Goal: Task Accomplishment & Management: Manage account settings

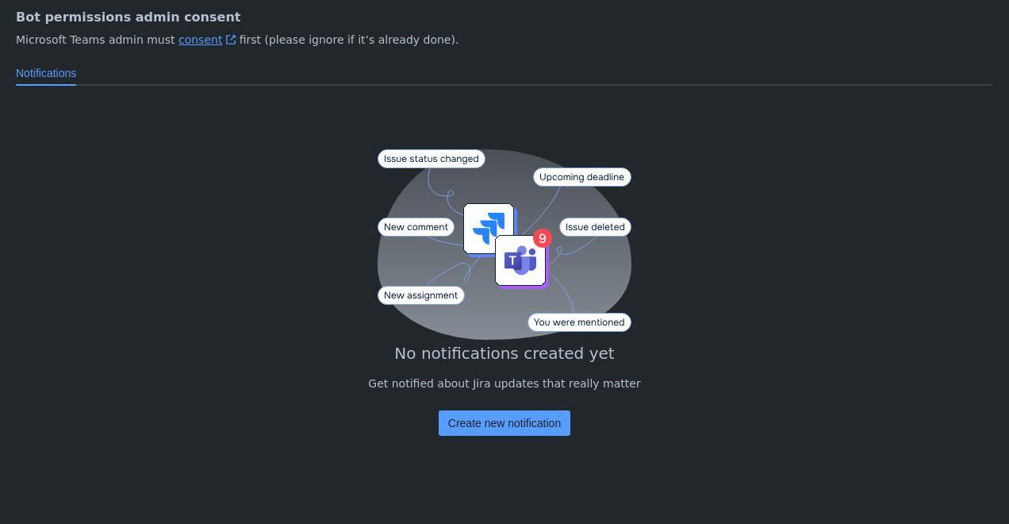
scroll to position [236, 0]
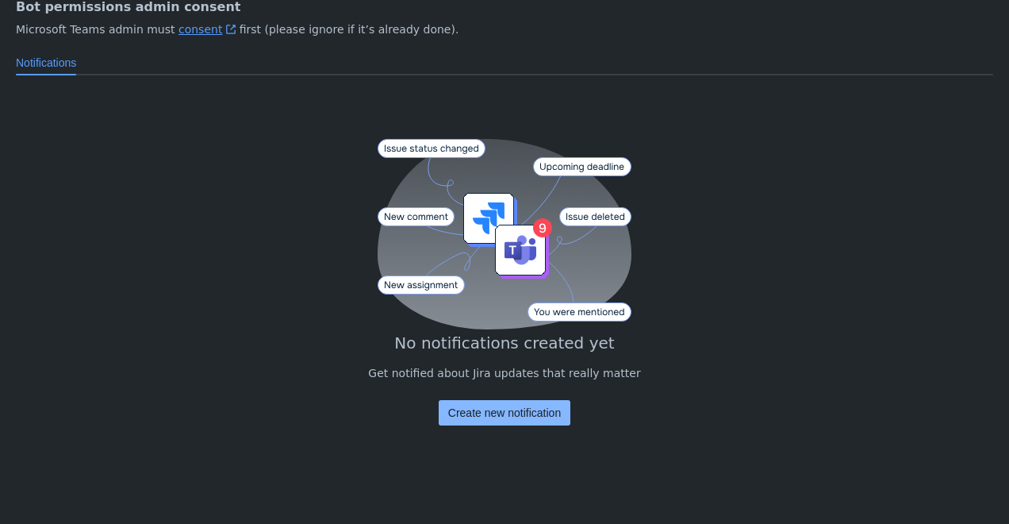
click at [484, 417] on span "Create new notification" at bounding box center [504, 412] width 113 height 25
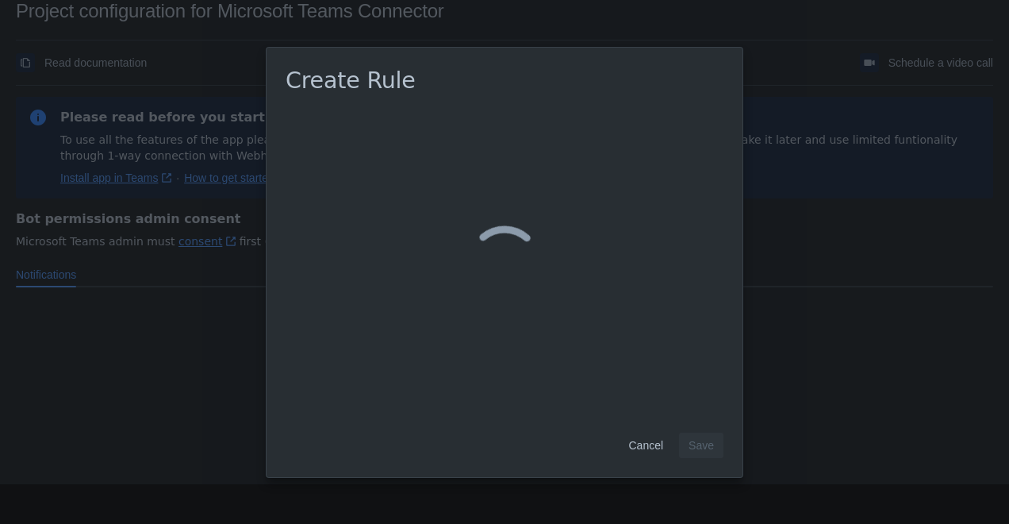
scroll to position [24, 0]
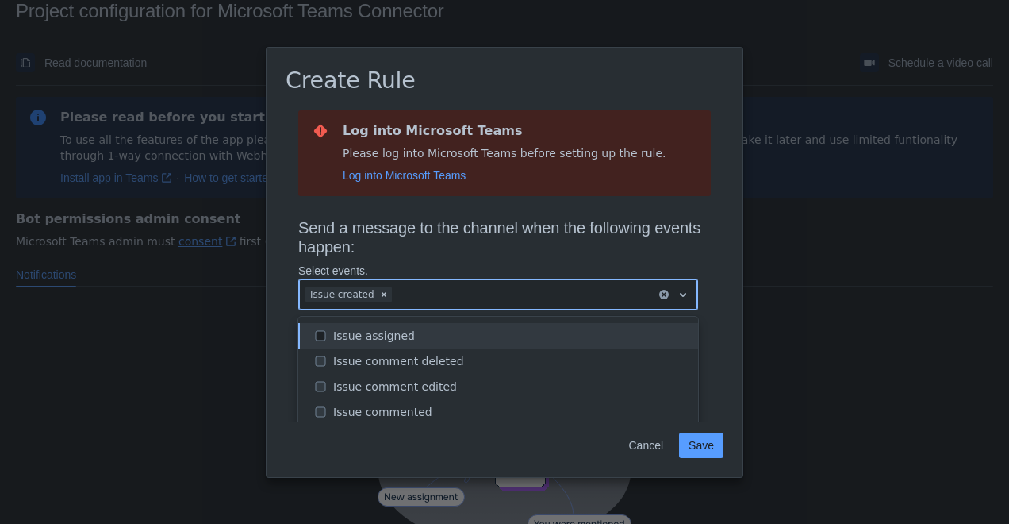
click at [447, 300] on div at bounding box center [522, 294] width 255 height 19
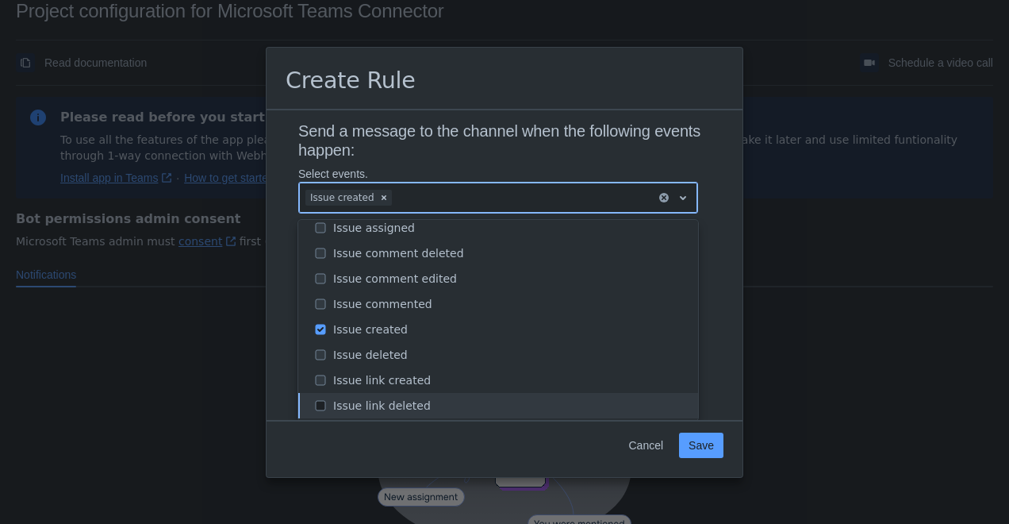
scroll to position [0, 0]
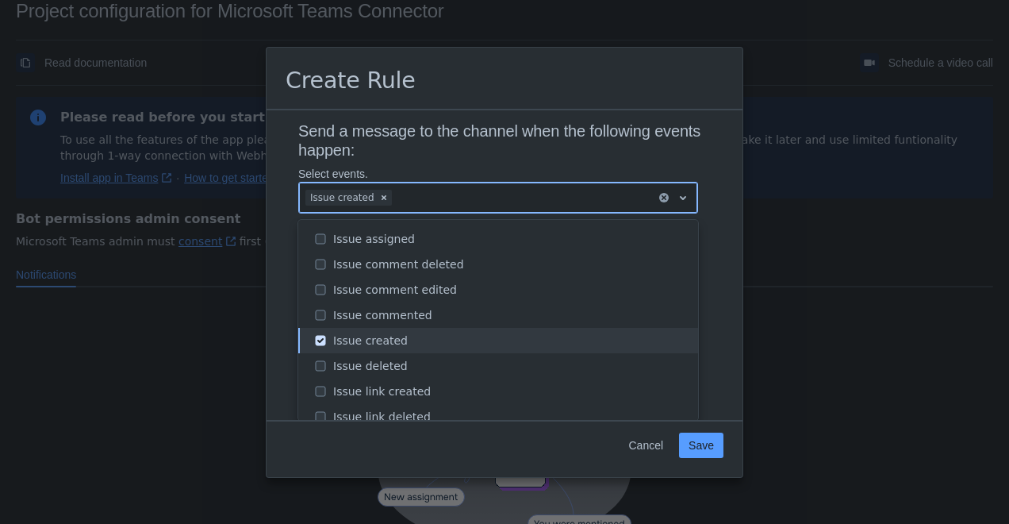
click at [446, 336] on div "Issue created" at bounding box center [510, 340] width 355 height 16
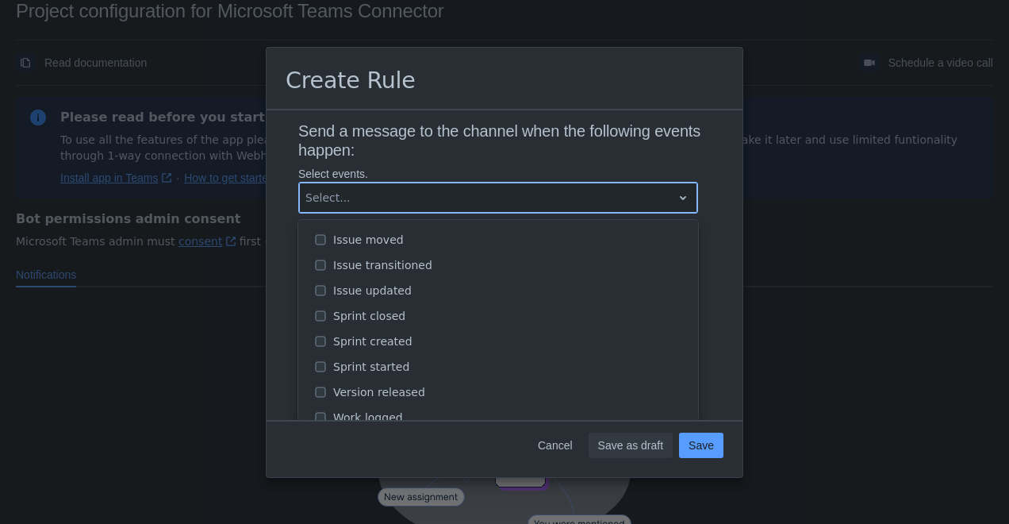
scroll to position [218, 0]
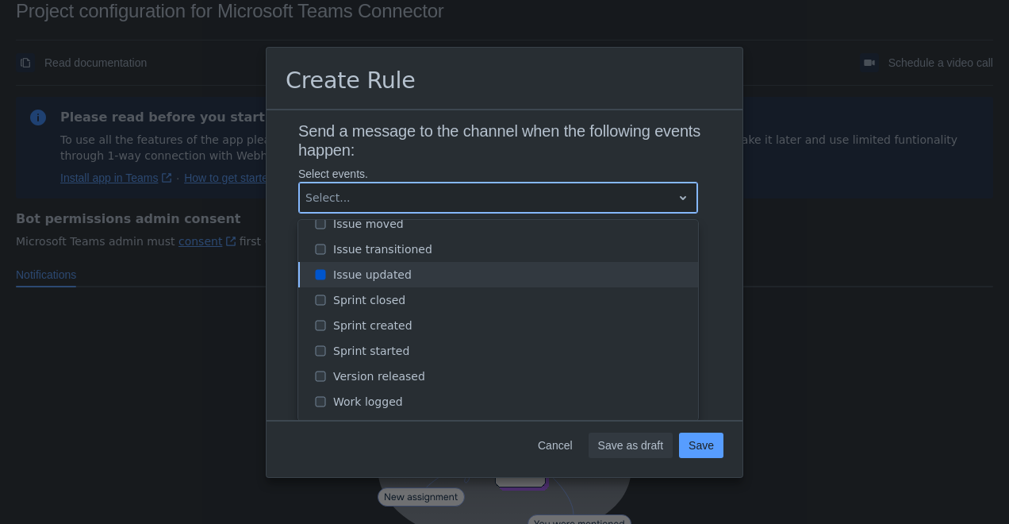
click at [436, 278] on div "Issue updated" at bounding box center [510, 275] width 355 height 16
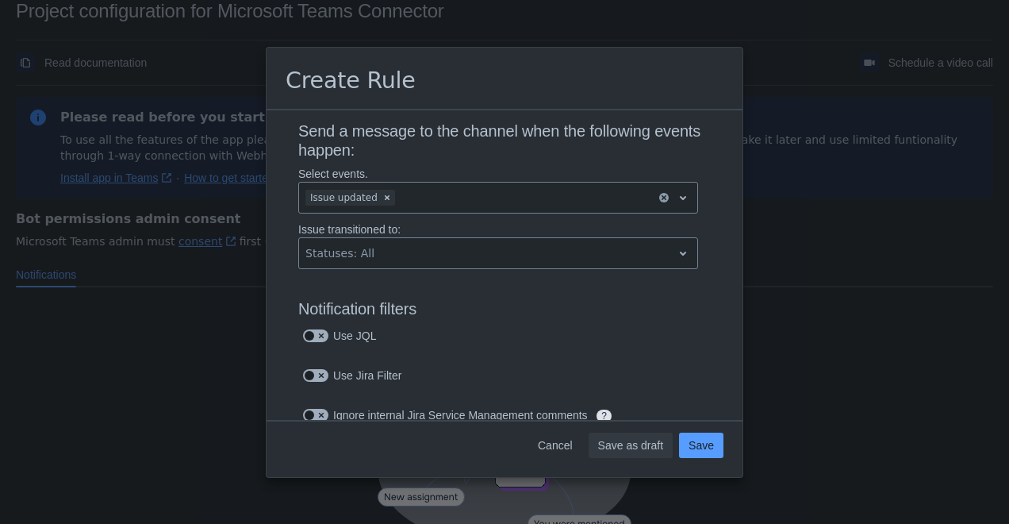
click at [475, 147] on h3 "Send a message to the channel when the following events happen:" at bounding box center [504, 143] width 413 height 44
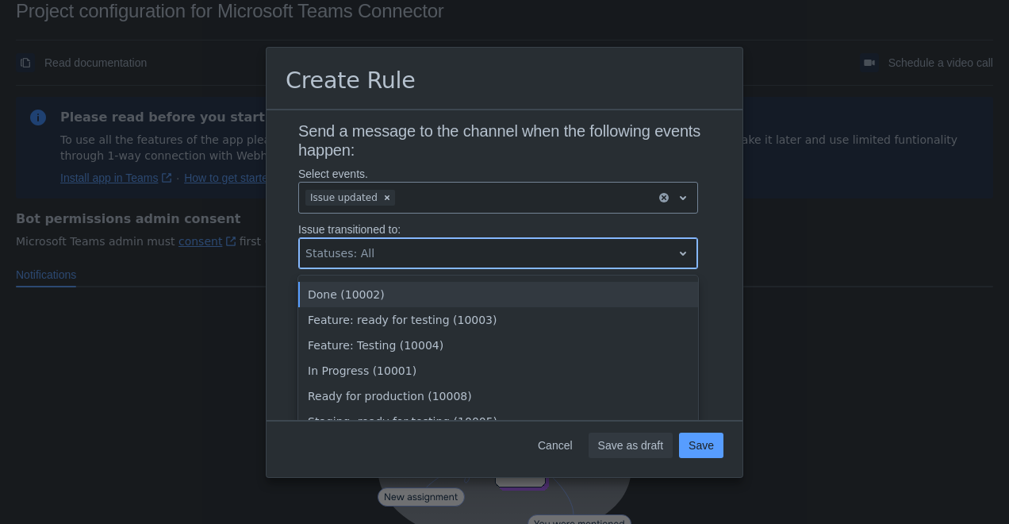
click at [473, 252] on div at bounding box center [485, 253] width 360 height 19
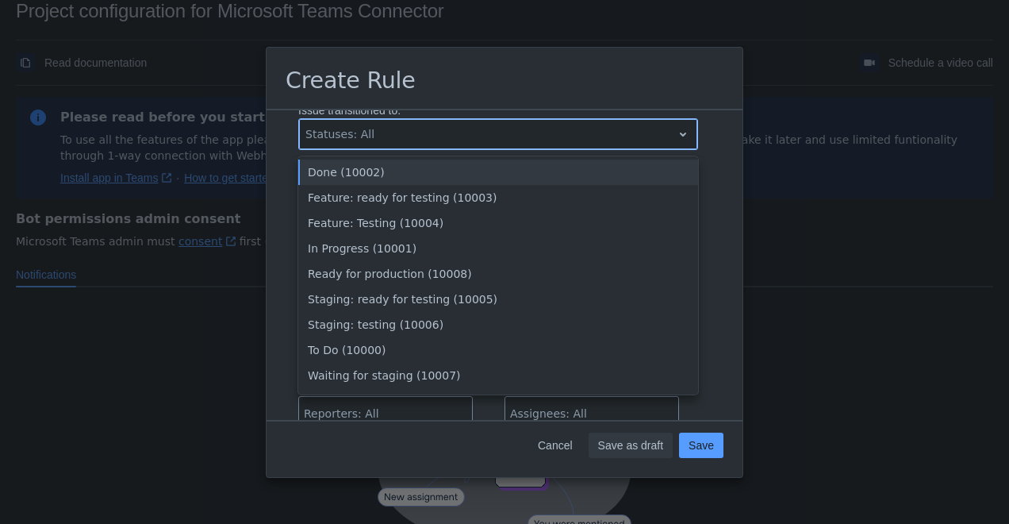
scroll to position [221, 0]
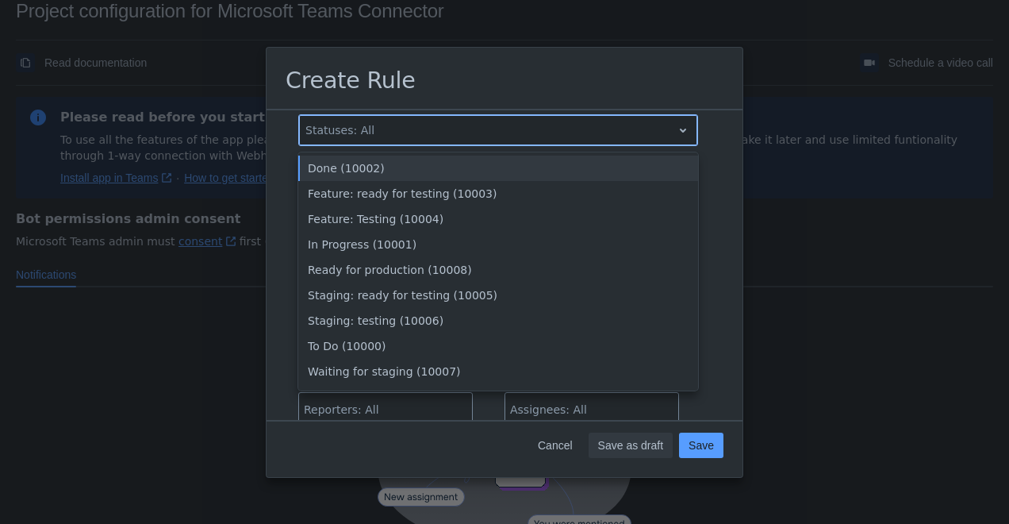
click at [505, 174] on div "Done (10002)" at bounding box center [498, 167] width 400 height 25
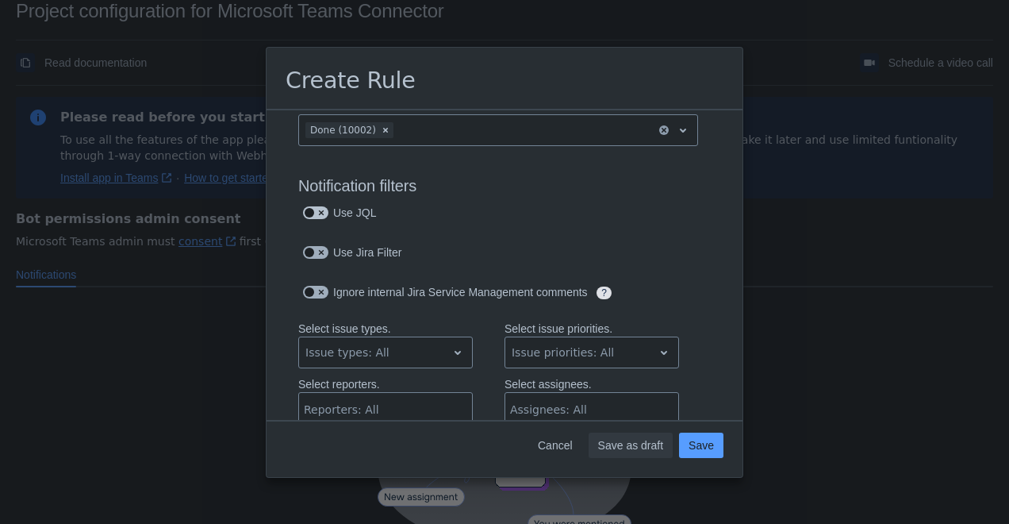
click at [313, 216] on span at bounding box center [310, 212] width 13 height 13
click at [313, 216] on input "checkbox" at bounding box center [308, 213] width 10 height 10
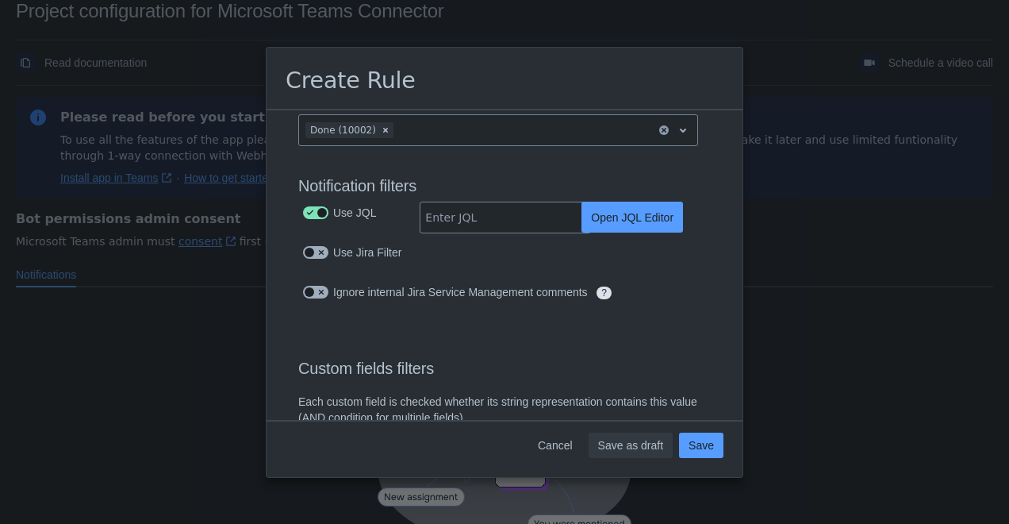
click at [313, 215] on span at bounding box center [310, 212] width 13 height 13
click at [313, 215] on input "checkbox" at bounding box center [308, 213] width 10 height 10
checkbox input "false"
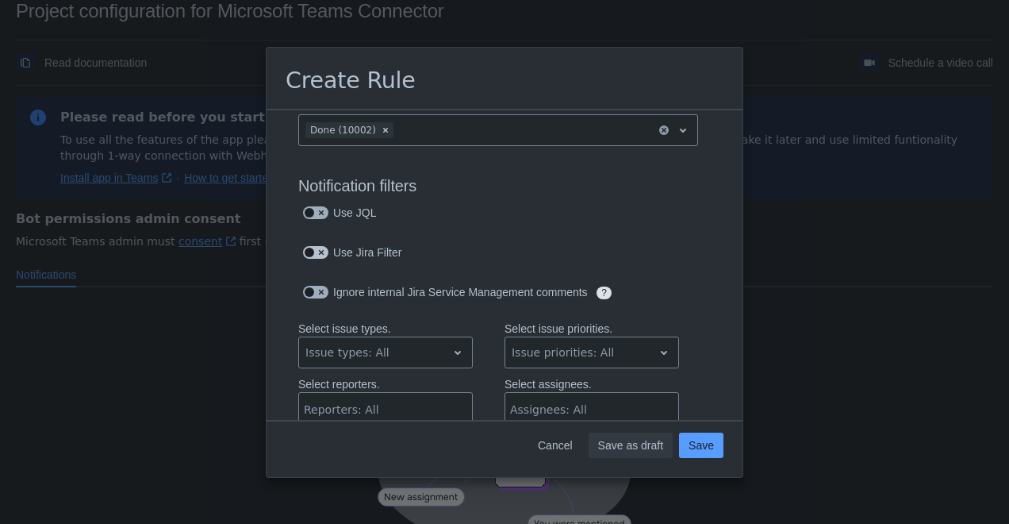
click at [311, 257] on span at bounding box center [310, 252] width 13 height 13
click at [311, 257] on input "checkbox" at bounding box center [308, 253] width 10 height 10
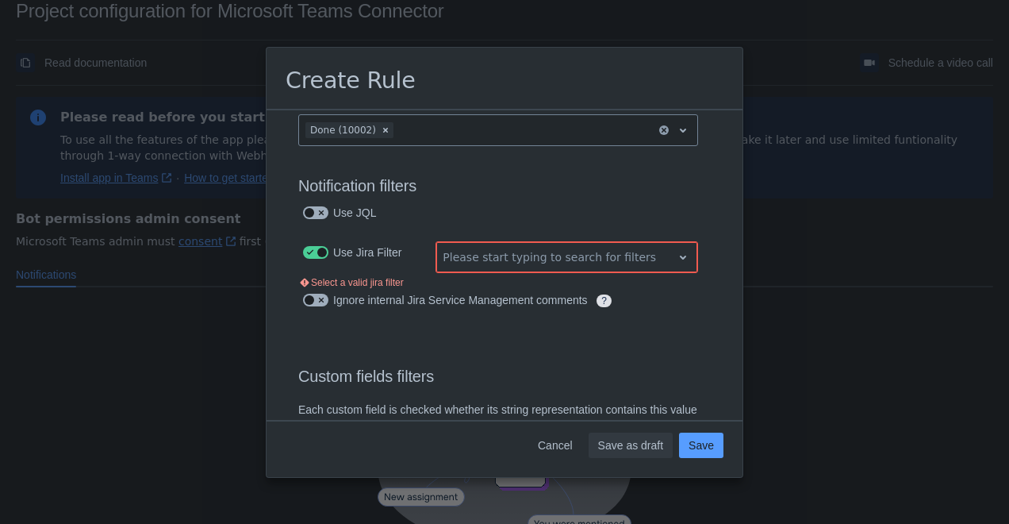
click at [605, 249] on div at bounding box center [554, 257] width 223 height 19
click at [592, 255] on div at bounding box center [554, 257] width 223 height 19
click at [297, 255] on div "Use Jira Filter Please start typing to search for filters Select a valid jira f…" at bounding box center [498, 265] width 425 height 48
click at [305, 255] on span at bounding box center [310, 252] width 13 height 13
click at [305, 255] on input "checkbox" at bounding box center [308, 253] width 10 height 10
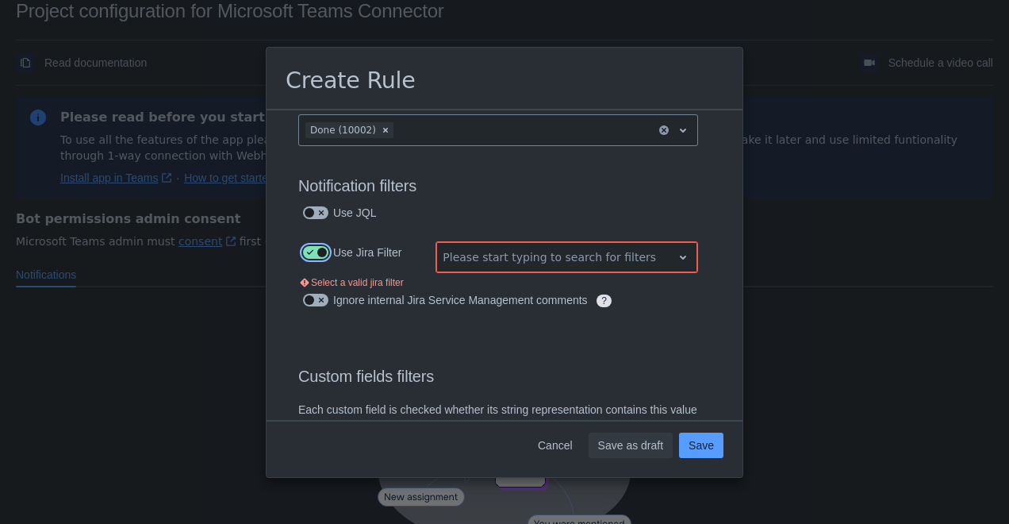
checkbox input "false"
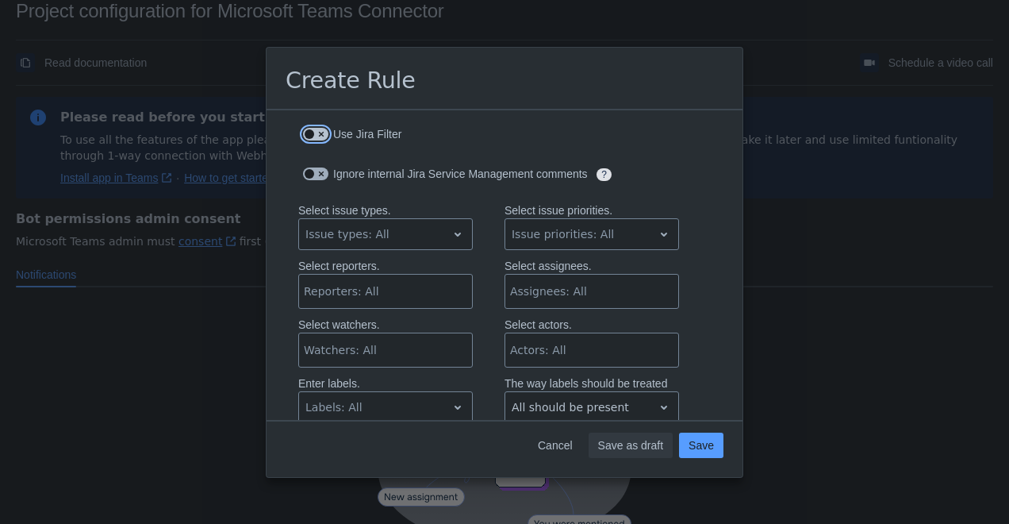
scroll to position [353, 0]
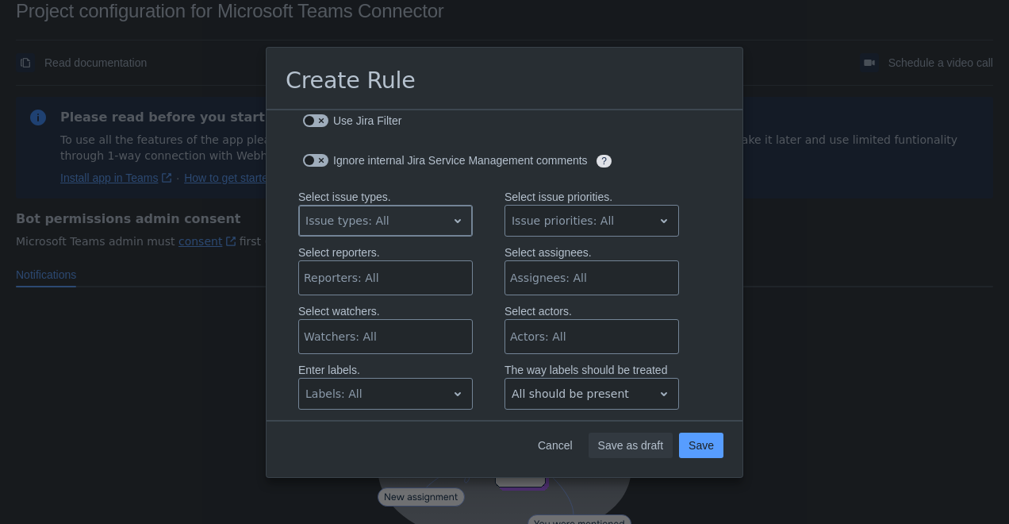
click at [386, 232] on div "Issue types: All" at bounding box center [373, 220] width 148 height 25
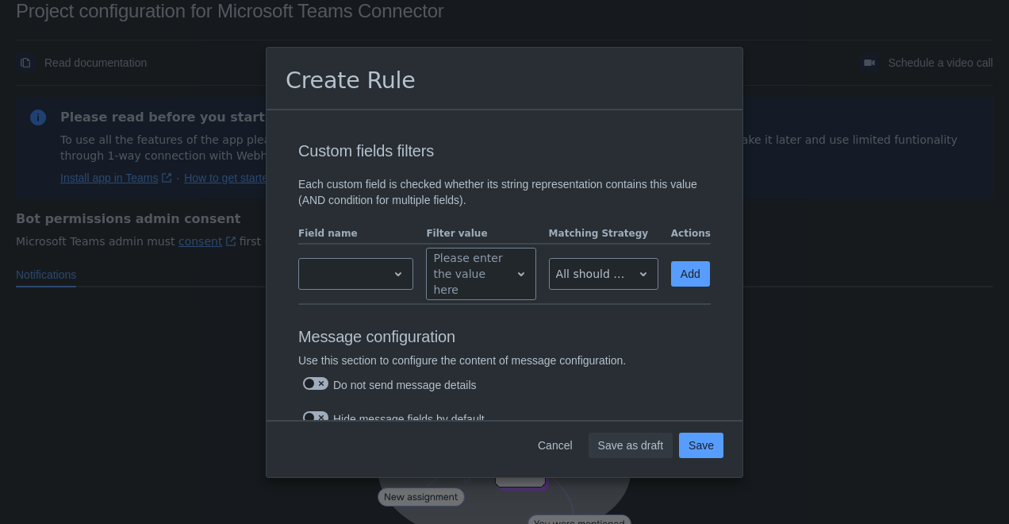
scroll to position [685, 0]
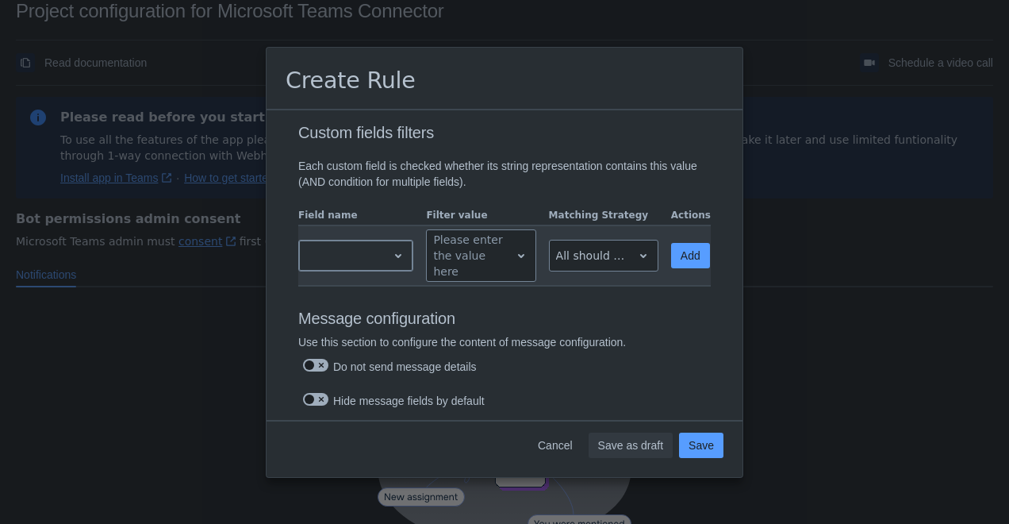
click at [389, 263] on span "open" at bounding box center [398, 255] width 19 height 19
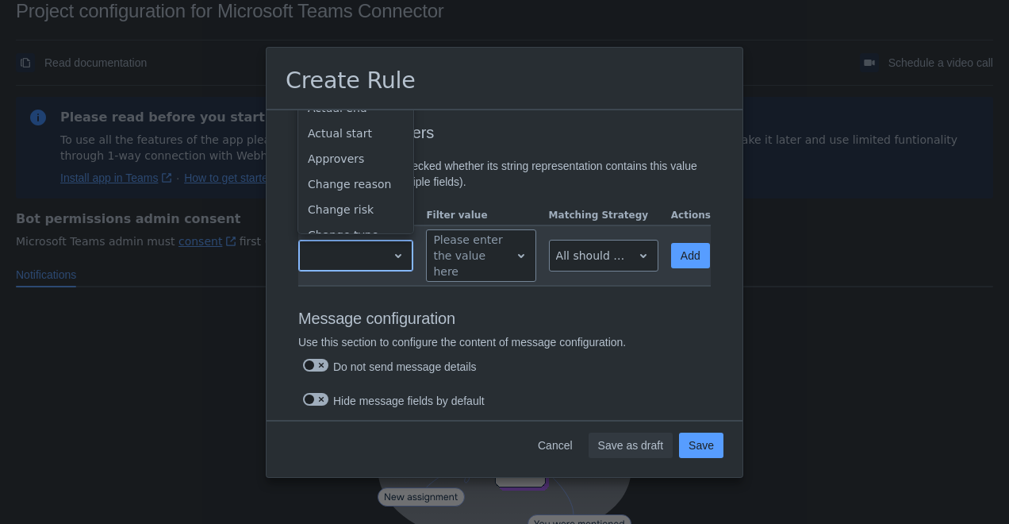
click at [394, 259] on span "open" at bounding box center [398, 255] width 19 height 19
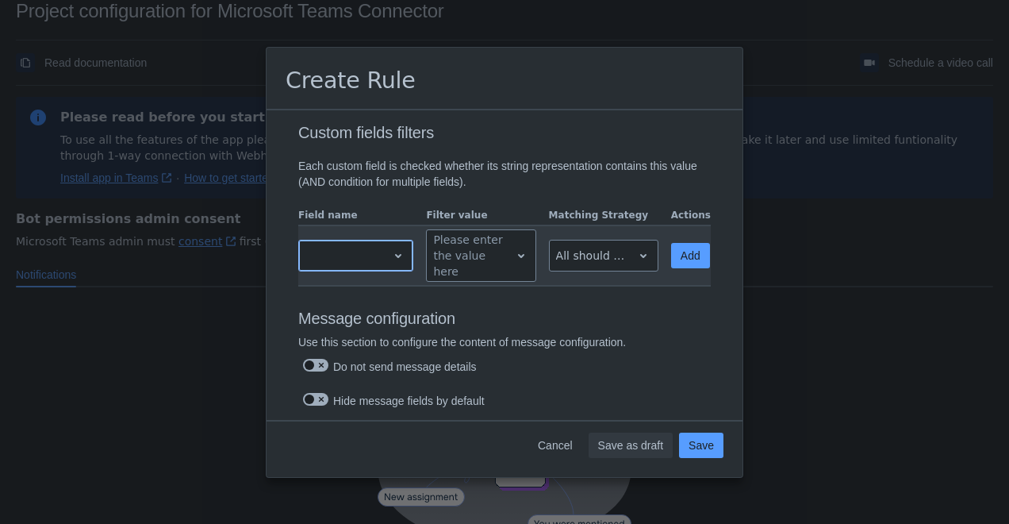
click at [394, 259] on span "open" at bounding box center [398, 255] width 19 height 19
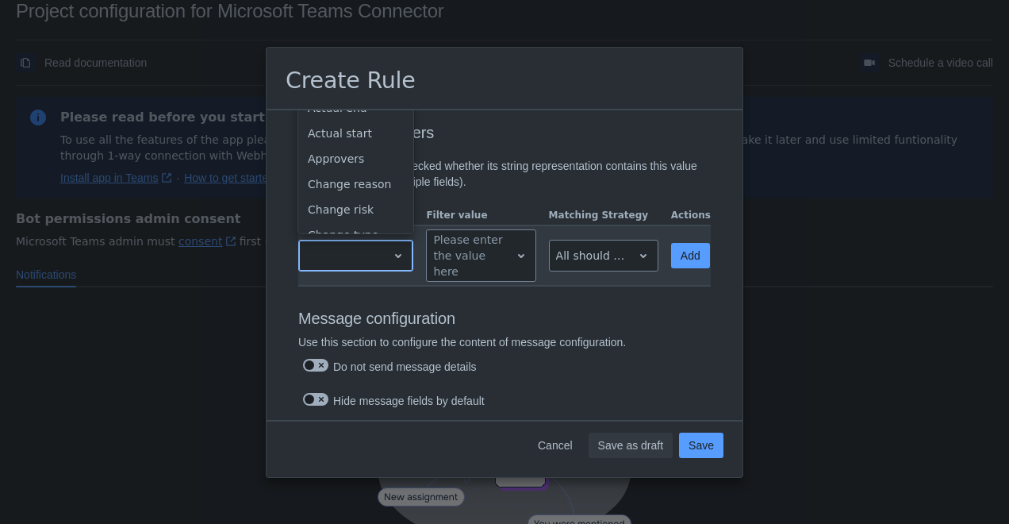
click at [394, 259] on span "open" at bounding box center [398, 255] width 19 height 19
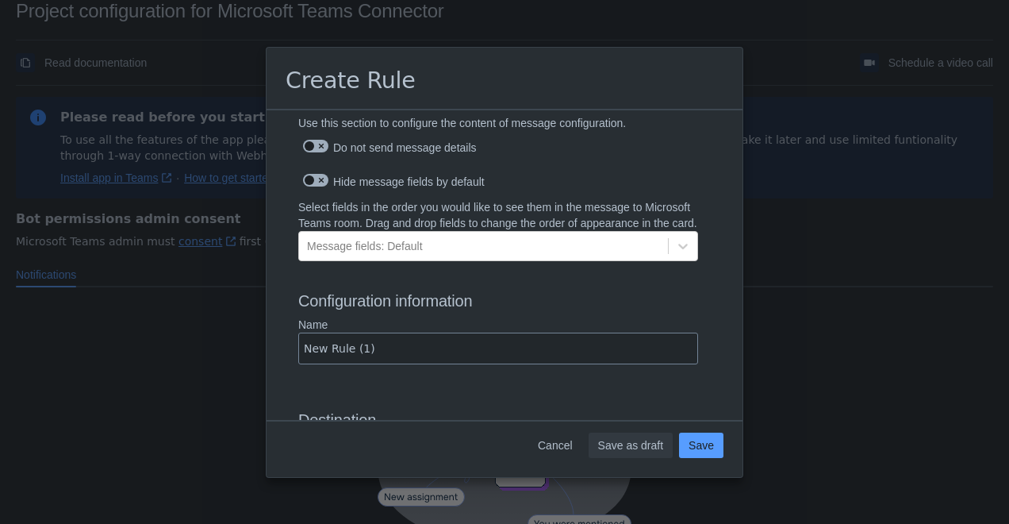
scroll to position [862, 0]
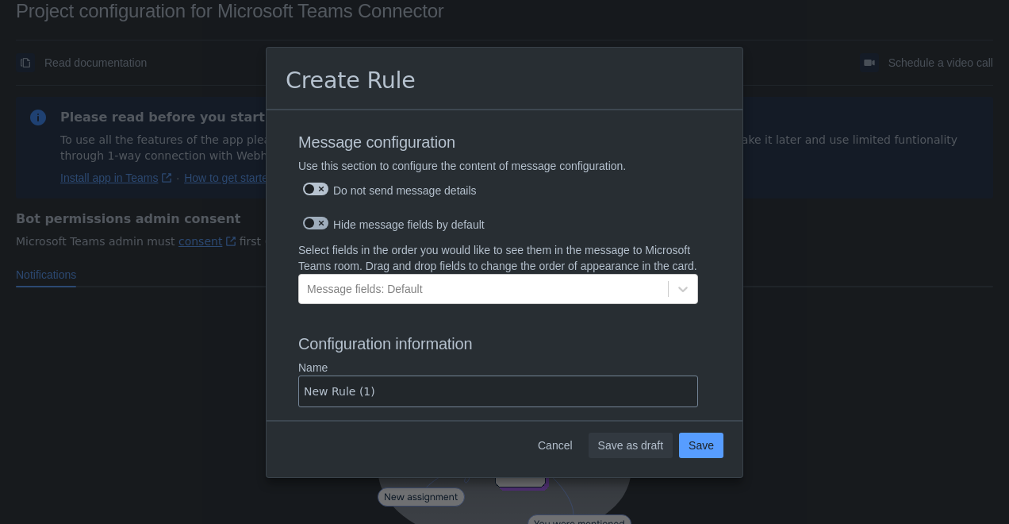
click at [312, 191] on span at bounding box center [310, 188] width 13 height 13
click at [312, 191] on input "checkbox" at bounding box center [308, 189] width 10 height 10
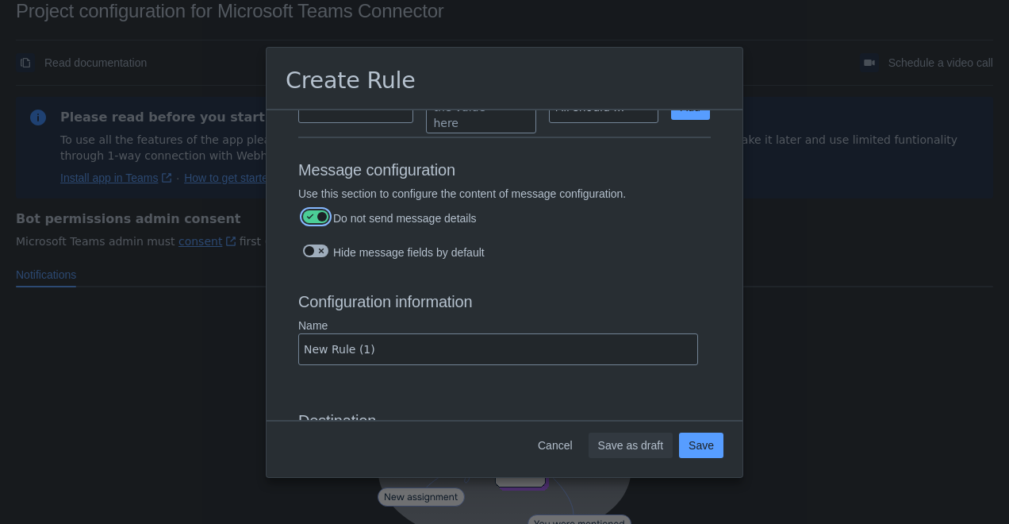
scroll to position [832, 0]
click at [313, 210] on label at bounding box center [316, 218] width 32 height 19
click at [313, 213] on input "checkbox" at bounding box center [308, 218] width 10 height 10
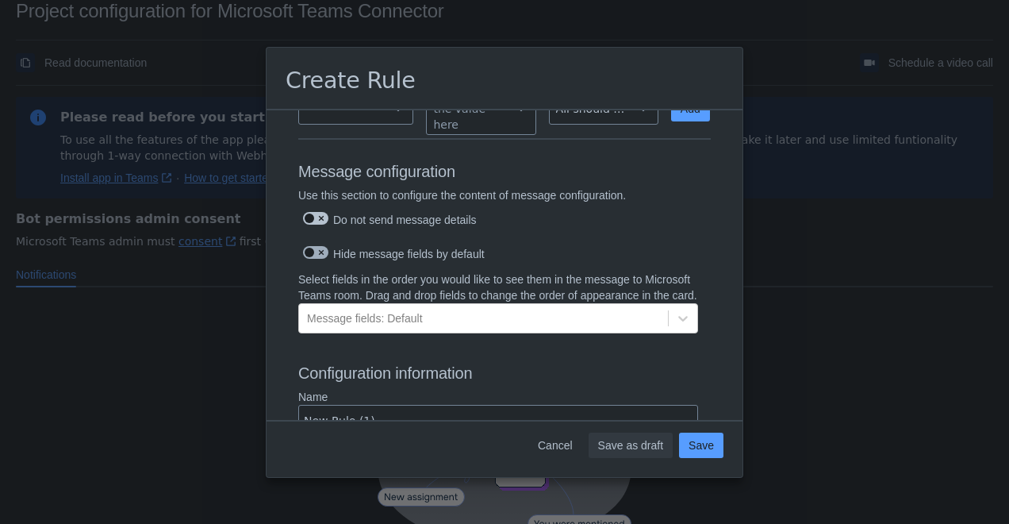
click at [317, 212] on span at bounding box center [321, 218] width 13 height 13
click at [313, 213] on input "checkbox" at bounding box center [308, 218] width 10 height 10
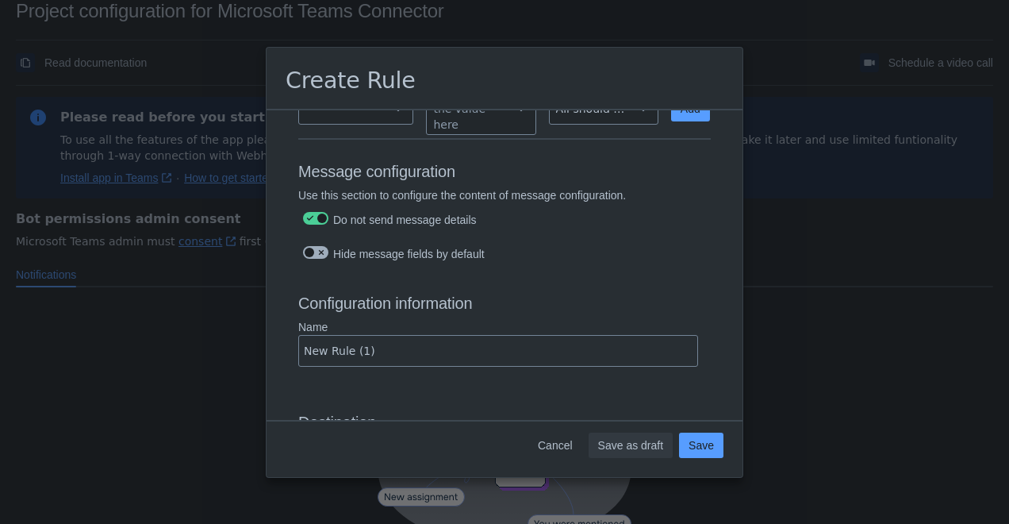
click at [444, 333] on p "Name" at bounding box center [498, 327] width 400 height 16
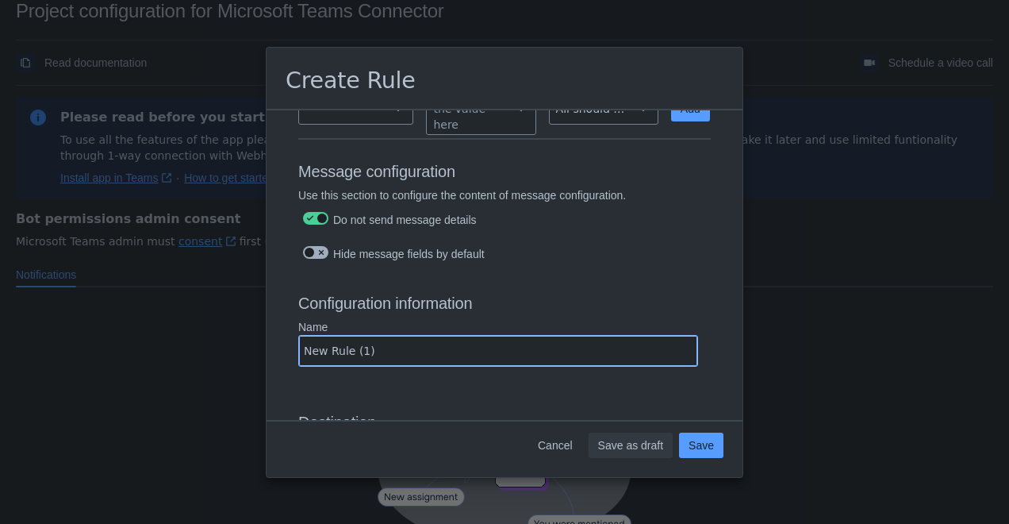
click at [444, 336] on input "New Rule (1)" at bounding box center [498, 350] width 398 height 29
click at [423, 347] on input "New Rule (1)" at bounding box center [498, 350] width 398 height 29
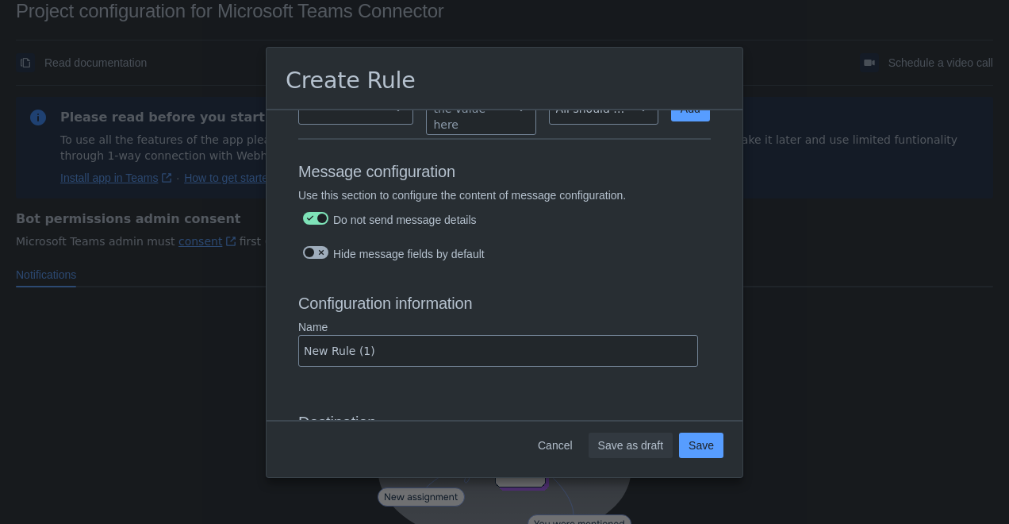
click at [315, 212] on span at bounding box center [321, 218] width 13 height 13
click at [313, 213] on input "checkbox" at bounding box center [308, 218] width 10 height 10
checkbox input "false"
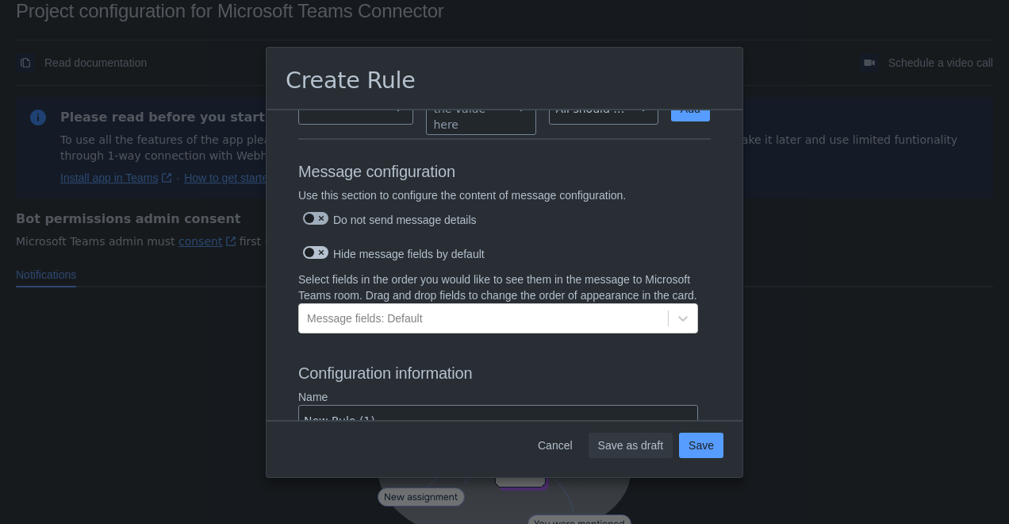
click at [315, 247] on span at bounding box center [321, 252] width 13 height 13
click at [313, 248] on input "checkbox" at bounding box center [308, 253] width 10 height 10
click at [315, 253] on span at bounding box center [321, 252] width 13 height 13
click at [313, 253] on input "checkbox" at bounding box center [308, 253] width 10 height 10
checkbox input "false"
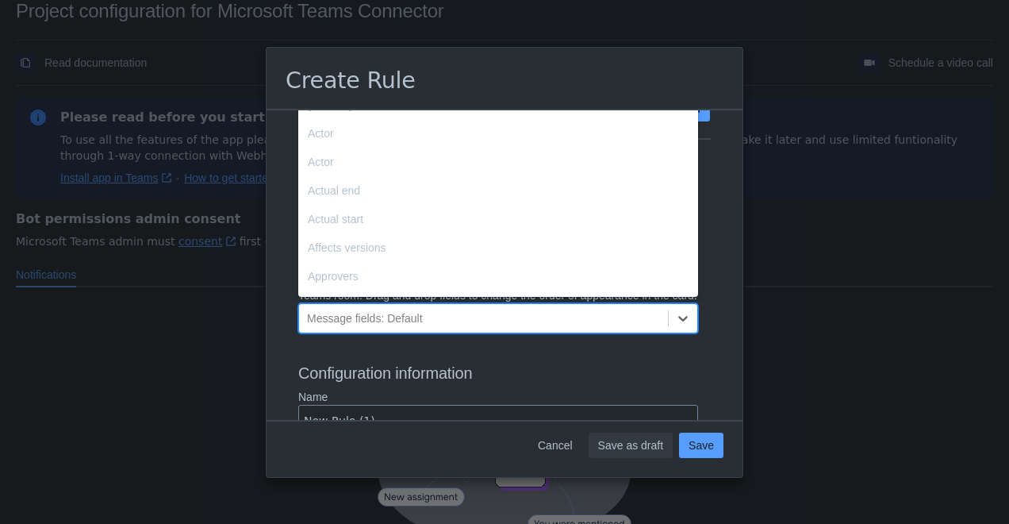
click at [398, 326] on div "Message fields: Default" at bounding box center [365, 318] width 116 height 16
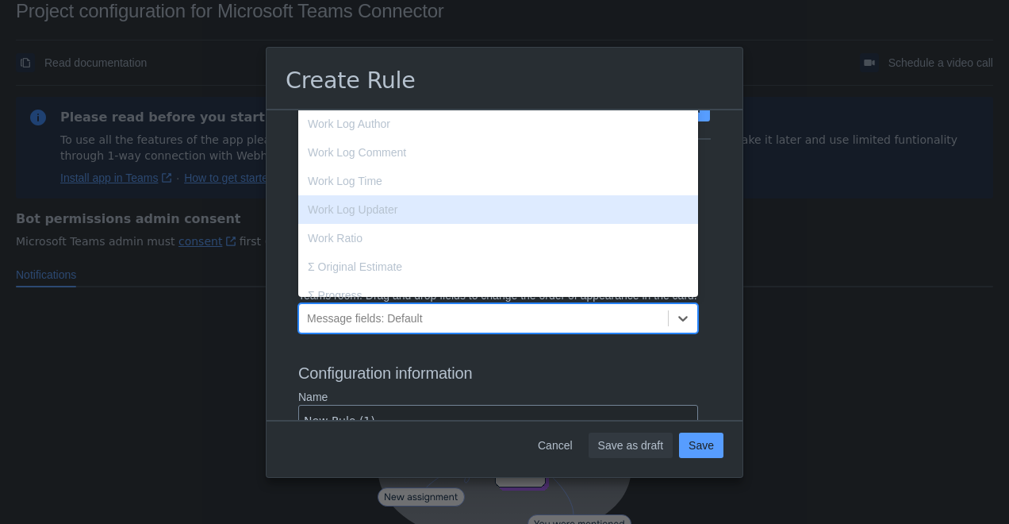
click at [451, 224] on div "Work Log Updater" at bounding box center [498, 209] width 400 height 29
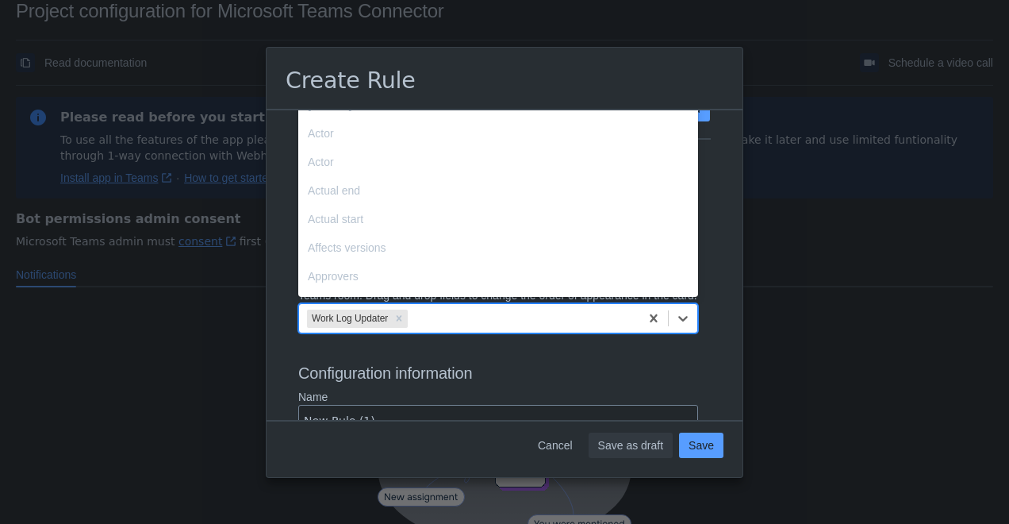
click at [472, 331] on div "Work Log Updater" at bounding box center [469, 317] width 340 height 25
click at [401, 324] on icon at bounding box center [398, 318] width 11 height 11
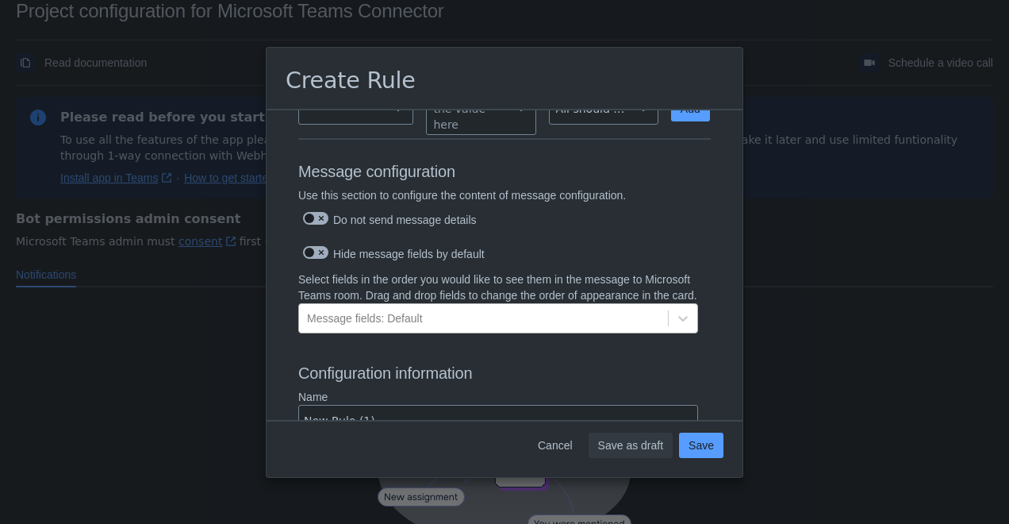
click at [572, 389] on h3 "Configuration information" at bounding box center [504, 375] width 413 height 25
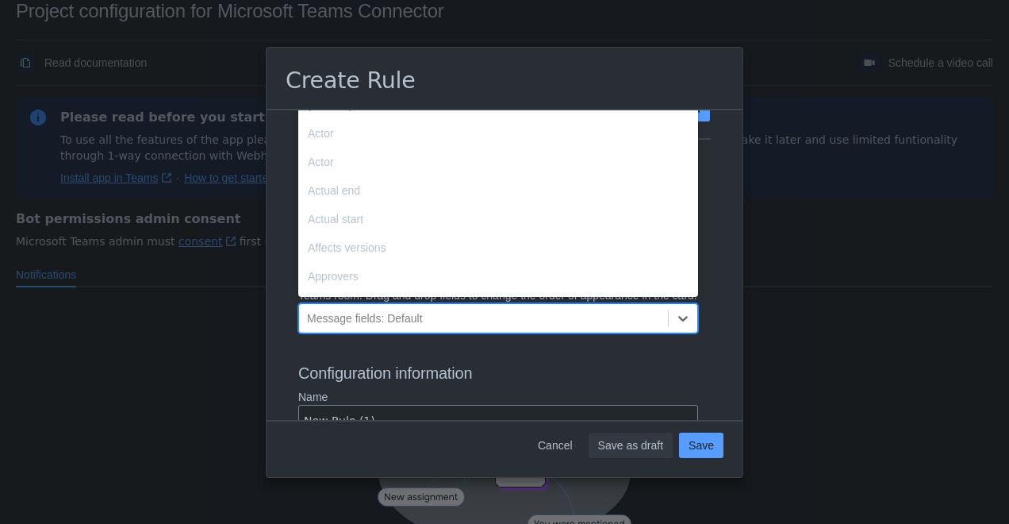
click at [528, 331] on div "Message fields: Default" at bounding box center [483, 317] width 369 height 25
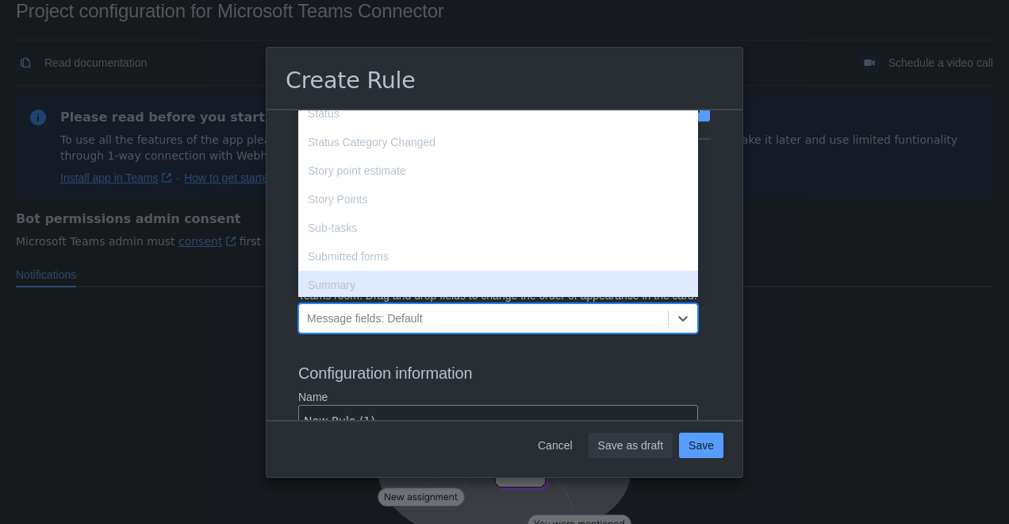
click at [436, 294] on div "Summary" at bounding box center [498, 285] width 400 height 29
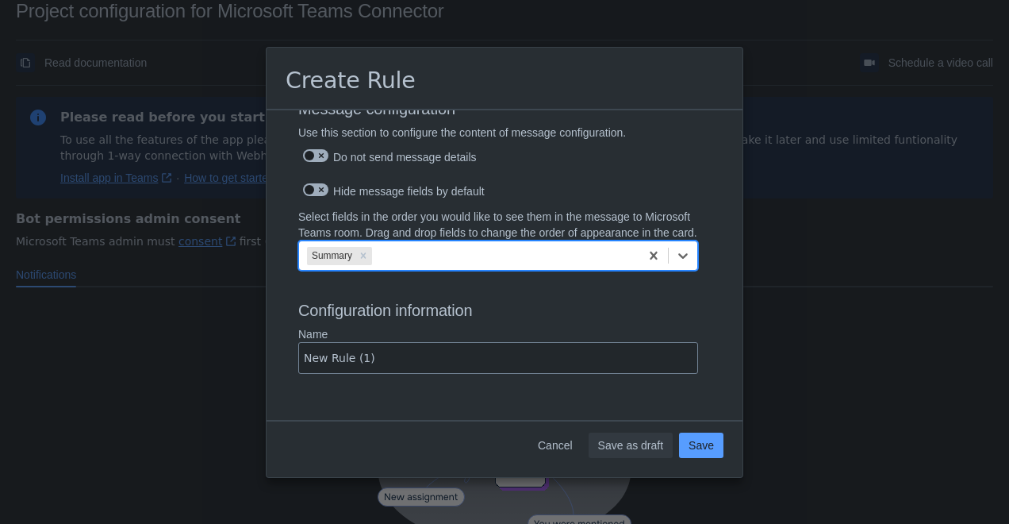
scroll to position [928, 0]
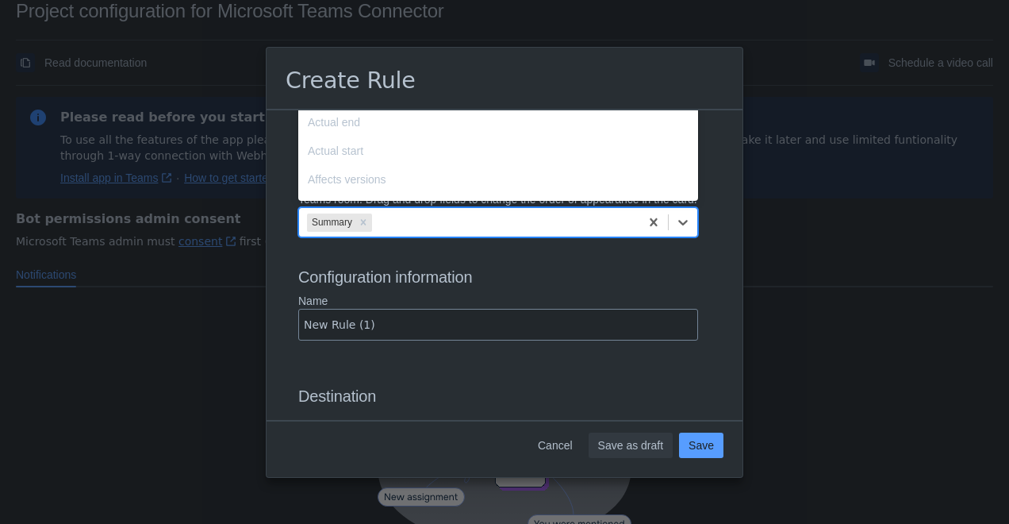
click at [501, 235] on div "Summary" at bounding box center [469, 221] width 340 height 25
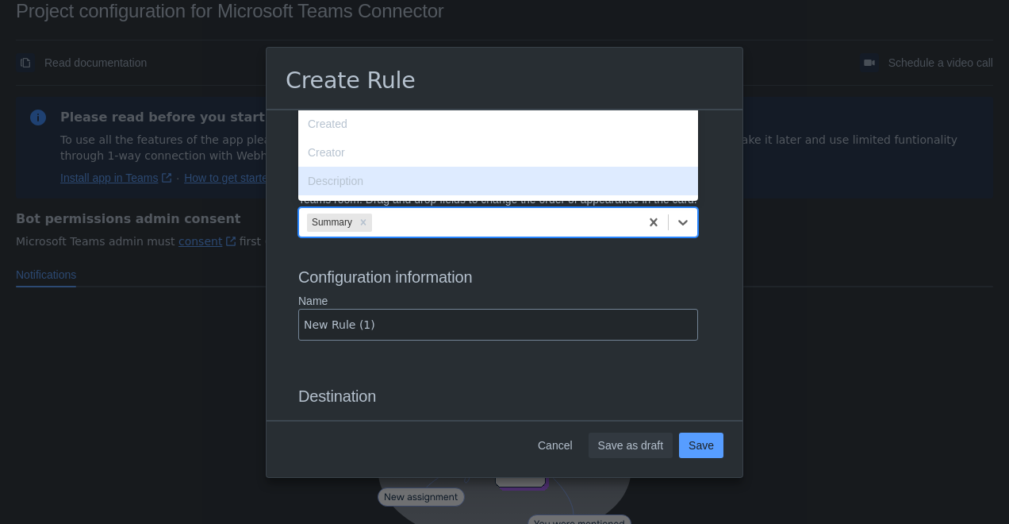
click at [465, 185] on div "Description" at bounding box center [498, 181] width 400 height 29
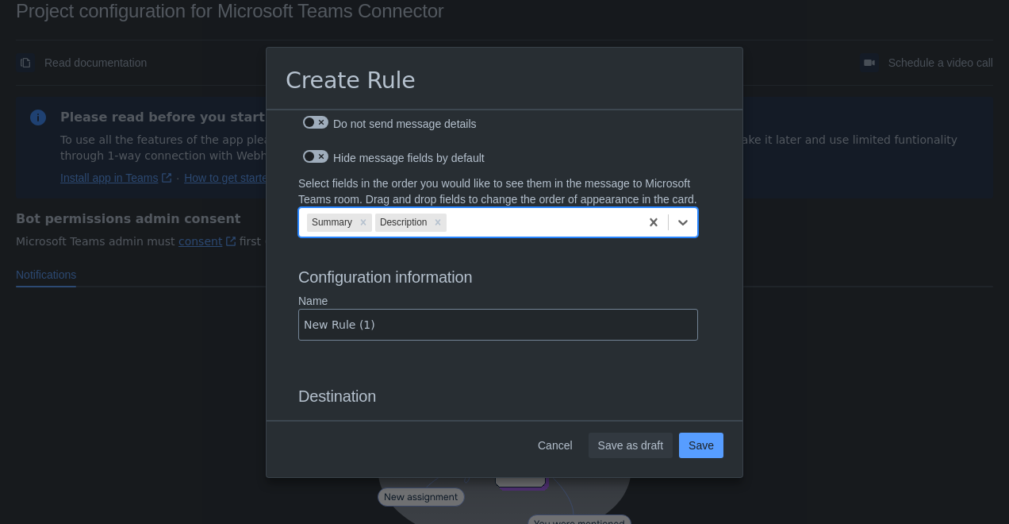
click at [502, 235] on div "Summary Description" at bounding box center [469, 221] width 340 height 25
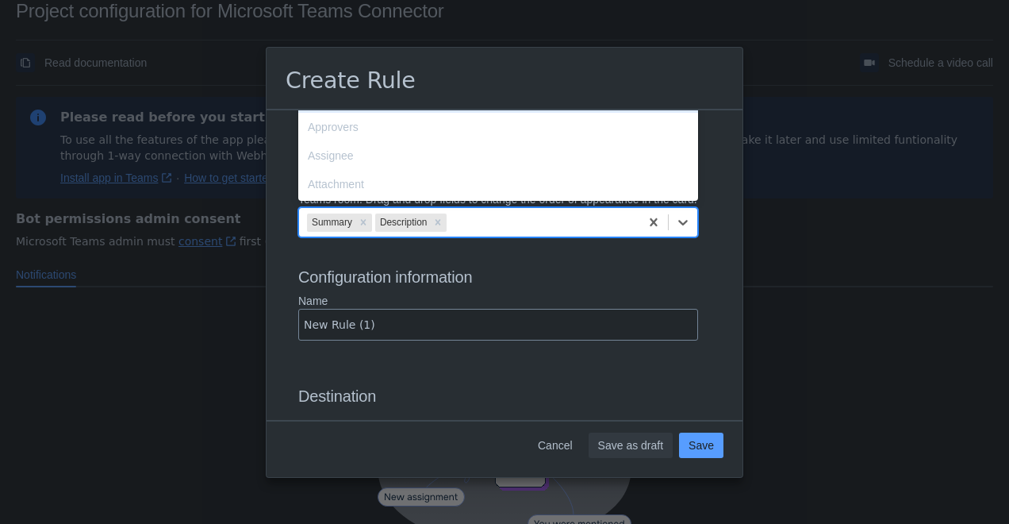
scroll to position [76, 0]
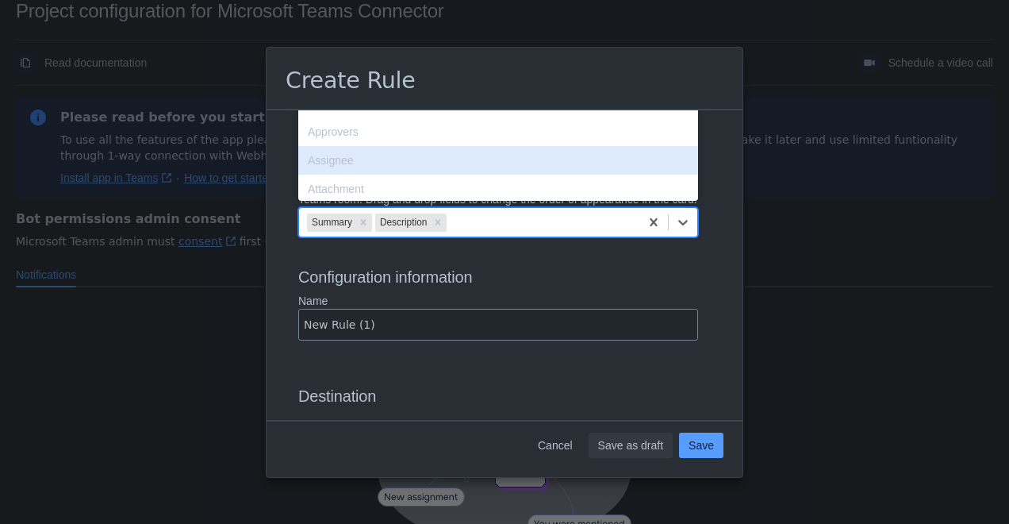
click at [509, 175] on div "Assignee" at bounding box center [498, 160] width 400 height 29
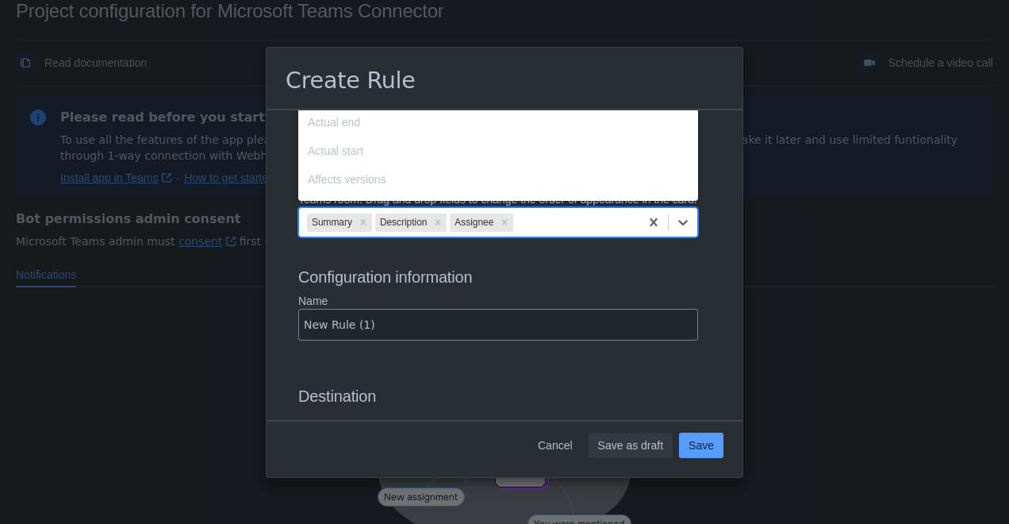
click at [542, 229] on div "Summary Description Assignee" at bounding box center [469, 221] width 340 height 25
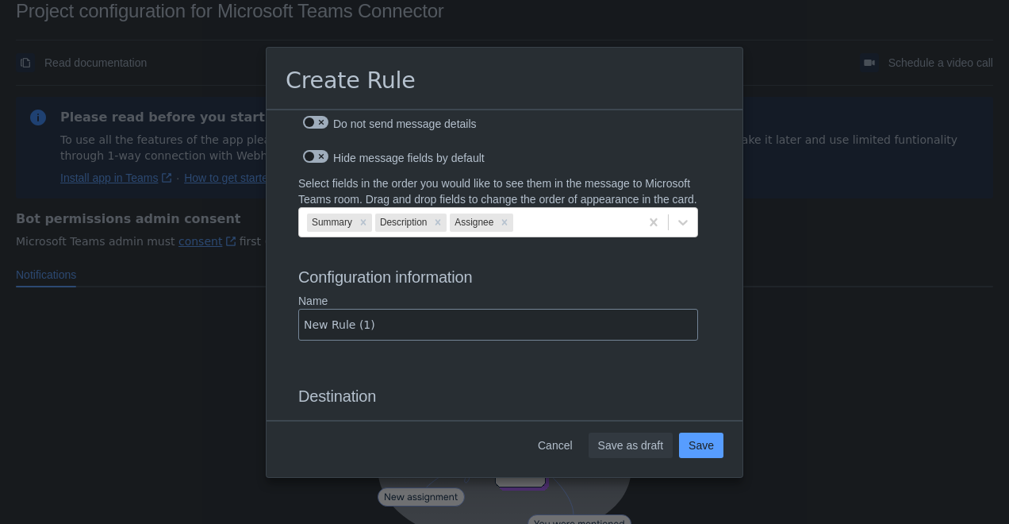
click at [652, 293] on h3 "Configuration information" at bounding box center [504, 279] width 413 height 25
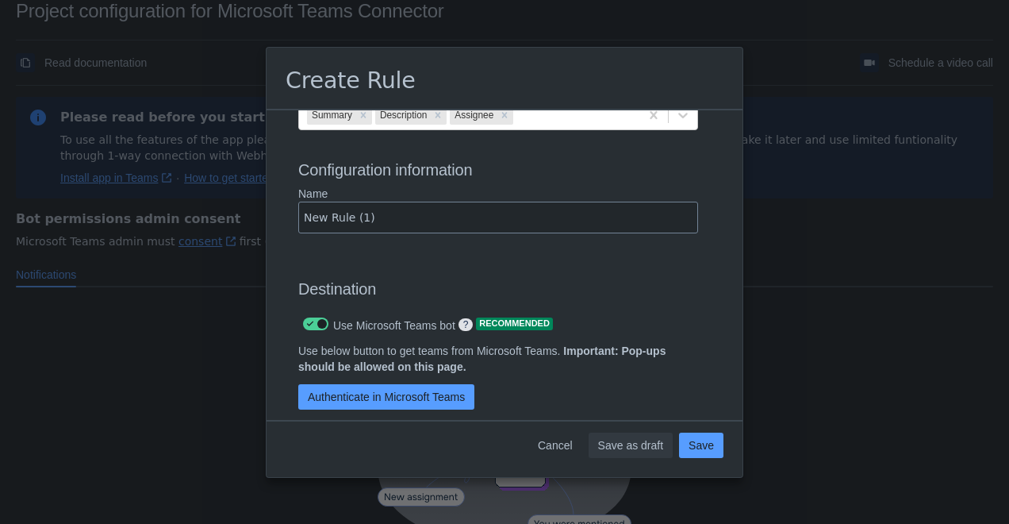
scroll to position [1061, 0]
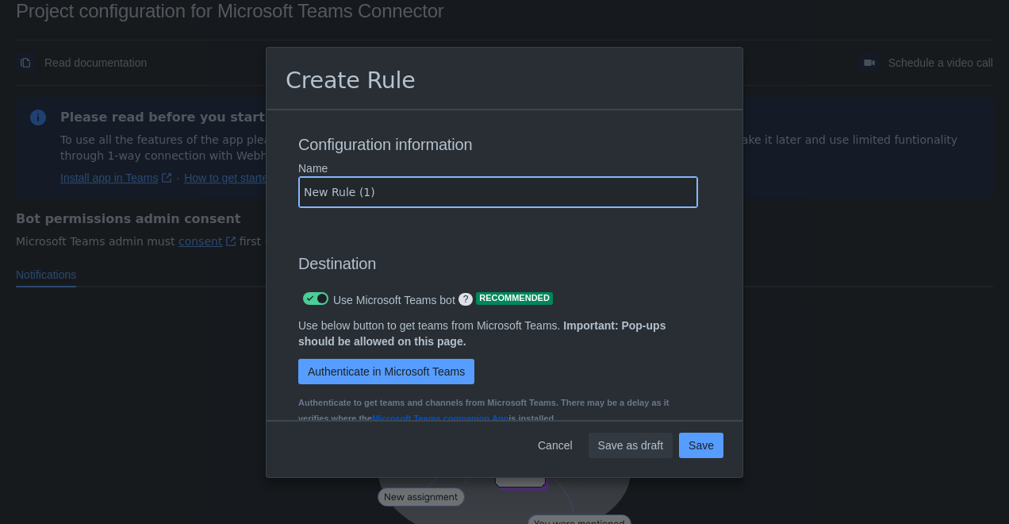
click at [557, 204] on input "New Rule (1)" at bounding box center [498, 192] width 398 height 29
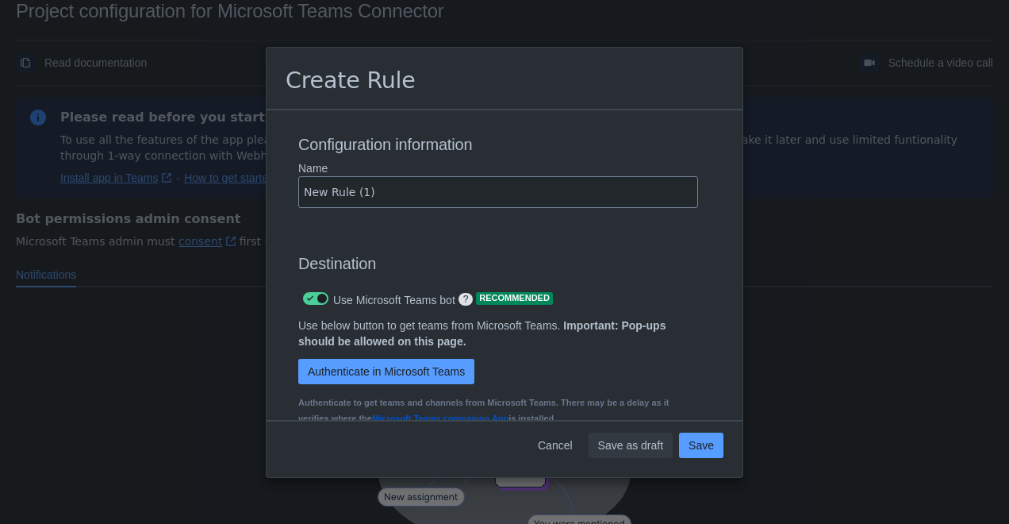
click at [573, 255] on div "Destination Use Microsoft Teams bot ? Recommended Use below button to get teams…" at bounding box center [498, 411] width 400 height 390
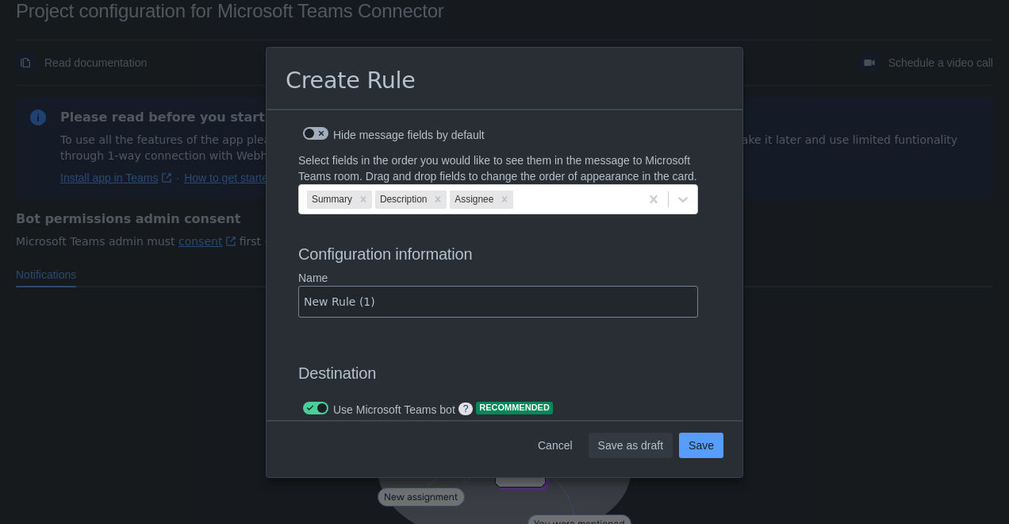
scroll to position [926, 0]
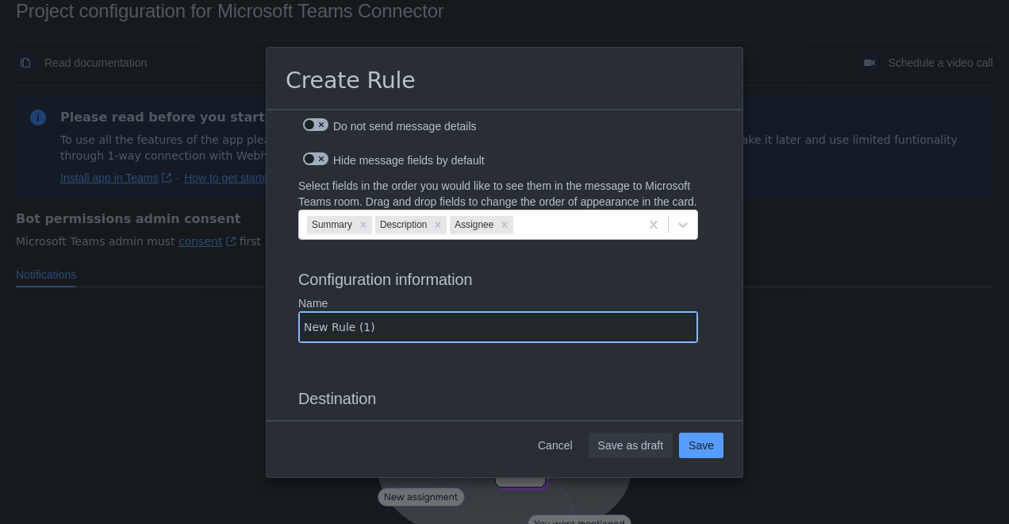
click at [451, 339] on input "New Rule (1)" at bounding box center [498, 327] width 398 height 29
click at [480, 341] on input "New Rule (1)" at bounding box center [498, 327] width 398 height 29
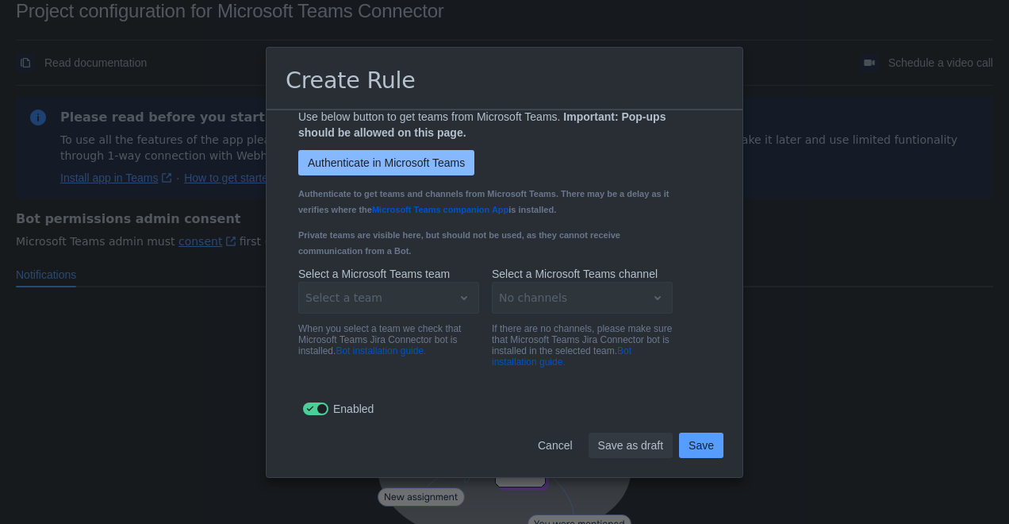
scroll to position [1285, 0]
click at [444, 287] on div "Select a team" at bounding box center [388, 298] width 181 height 32
click at [394, 162] on span "Authenticate in Microsoft Teams" at bounding box center [386, 162] width 157 height 25
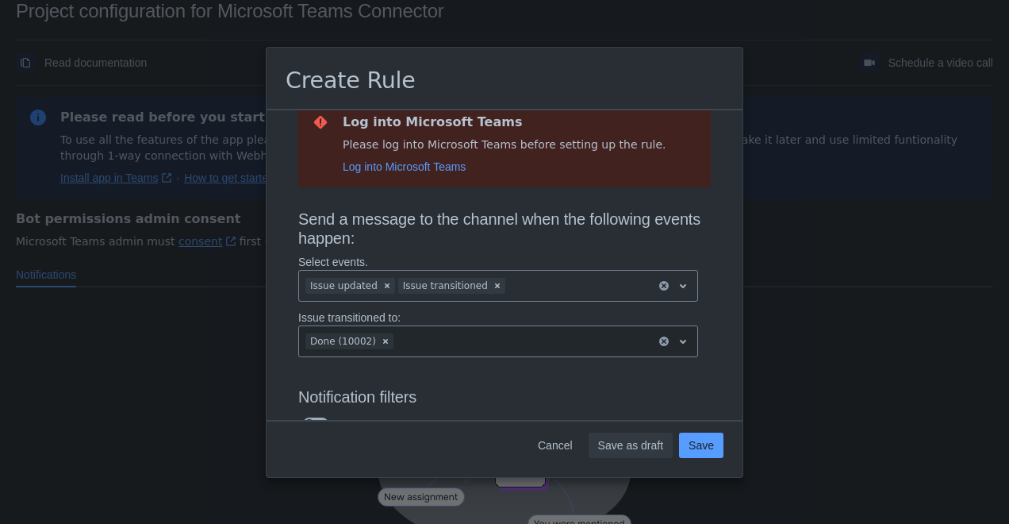
scroll to position [0, 0]
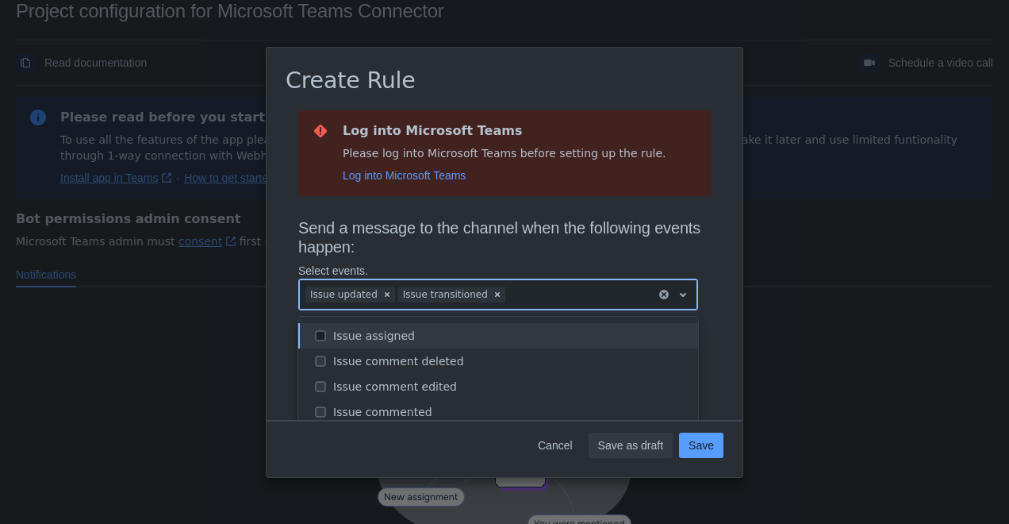
click at [562, 296] on div at bounding box center [579, 294] width 141 height 19
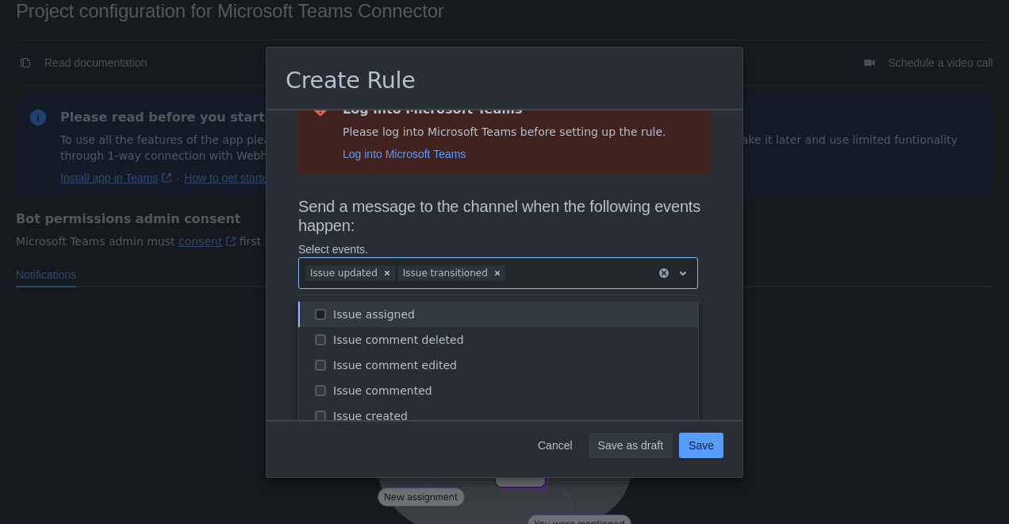
click at [595, 204] on h3 "Send a message to the channel when the following events happen:" at bounding box center [504, 219] width 413 height 44
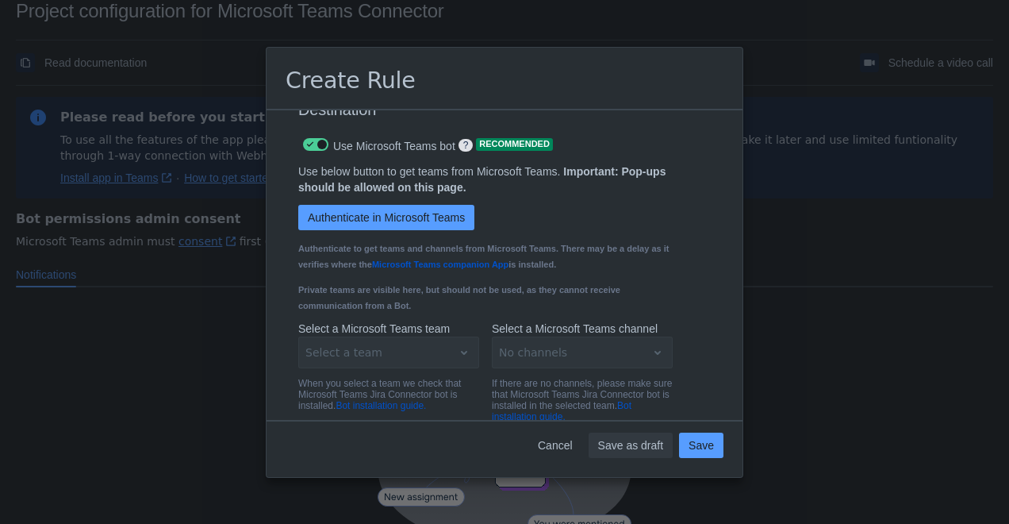
scroll to position [1285, 0]
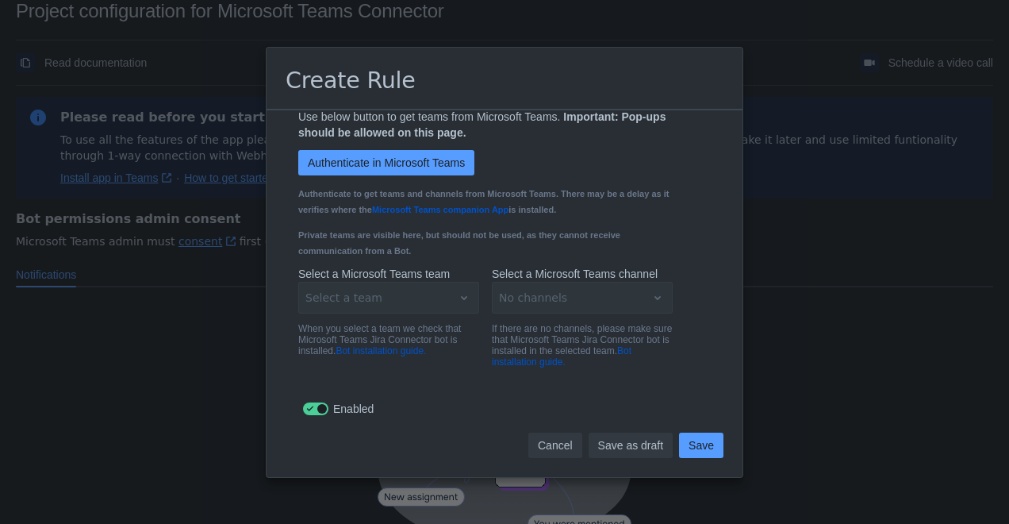
click at [543, 436] on span "Cancel" at bounding box center [555, 444] width 35 height 25
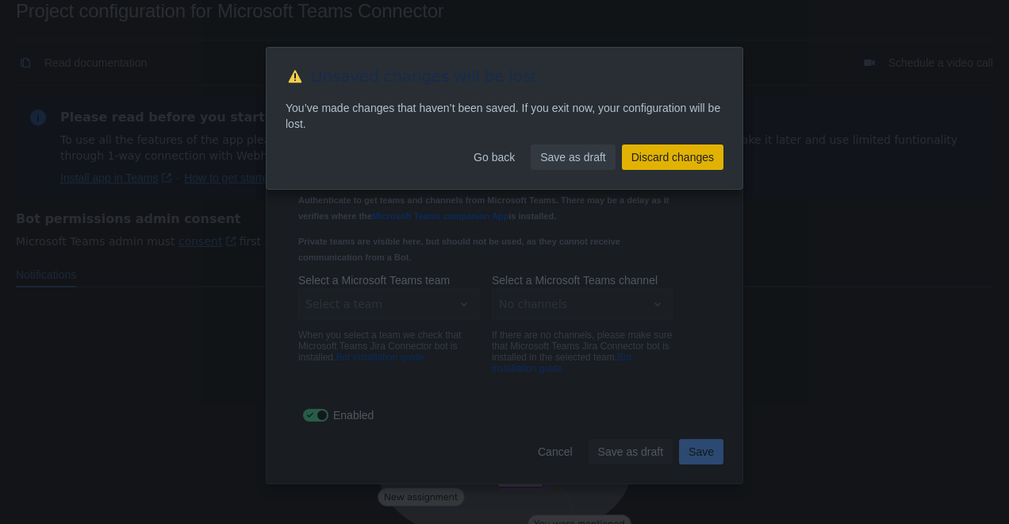
click at [642, 158] on span "Discard changes" at bounding box center [673, 156] width 83 height 25
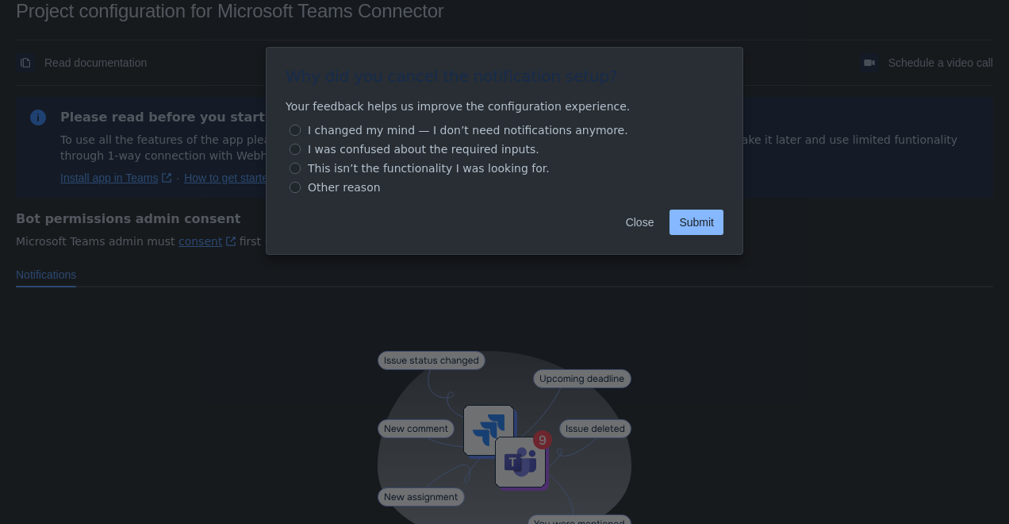
click at [689, 227] on span "Submit" at bounding box center [696, 221] width 35 height 25
click at [343, 187] on span "Other reason" at bounding box center [344, 187] width 79 height 19
click at [301, 187] on input "Other reason" at bounding box center [295, 187] width 11 height 11
radio input "true"
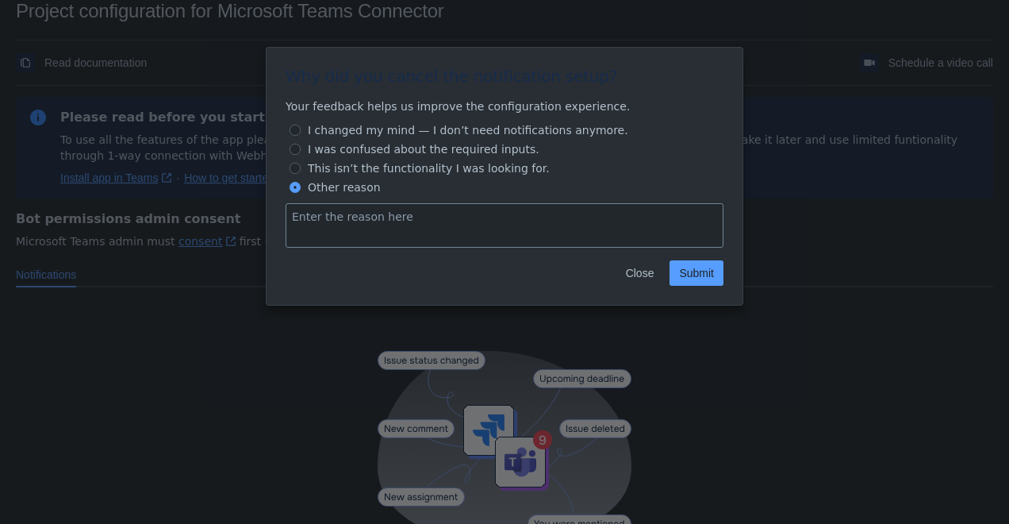
click at [410, 127] on span "I changed my mind — I don’t need notifications anymore." at bounding box center [468, 130] width 327 height 19
click at [301, 127] on input "I changed my mind — I don’t need notifications anymore." at bounding box center [295, 130] width 11 height 11
radio input "true"
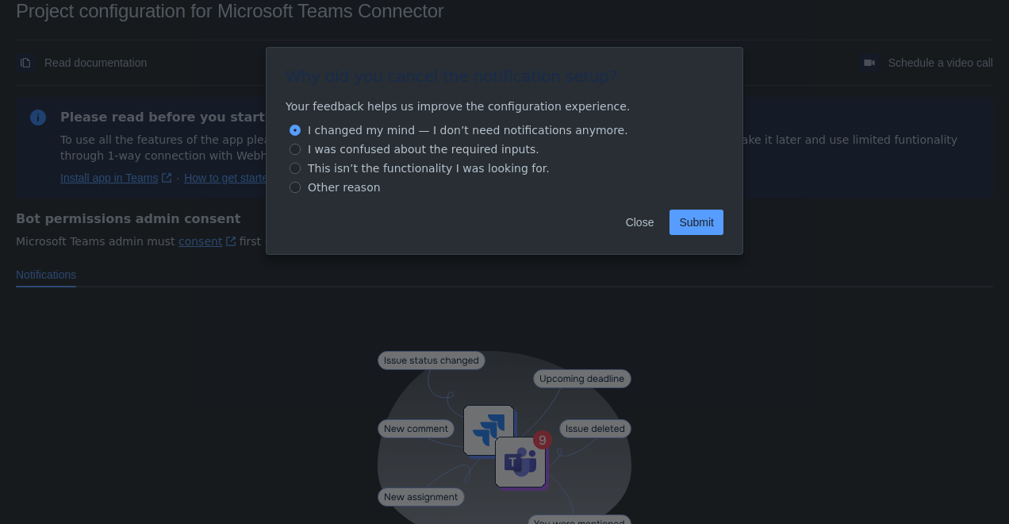
click at [720, 236] on div "Close Submit" at bounding box center [505, 225] width 476 height 57
click at [716, 233] on button "Submit" at bounding box center [697, 221] width 54 height 25
